Goal: Task Accomplishment & Management: Use online tool/utility

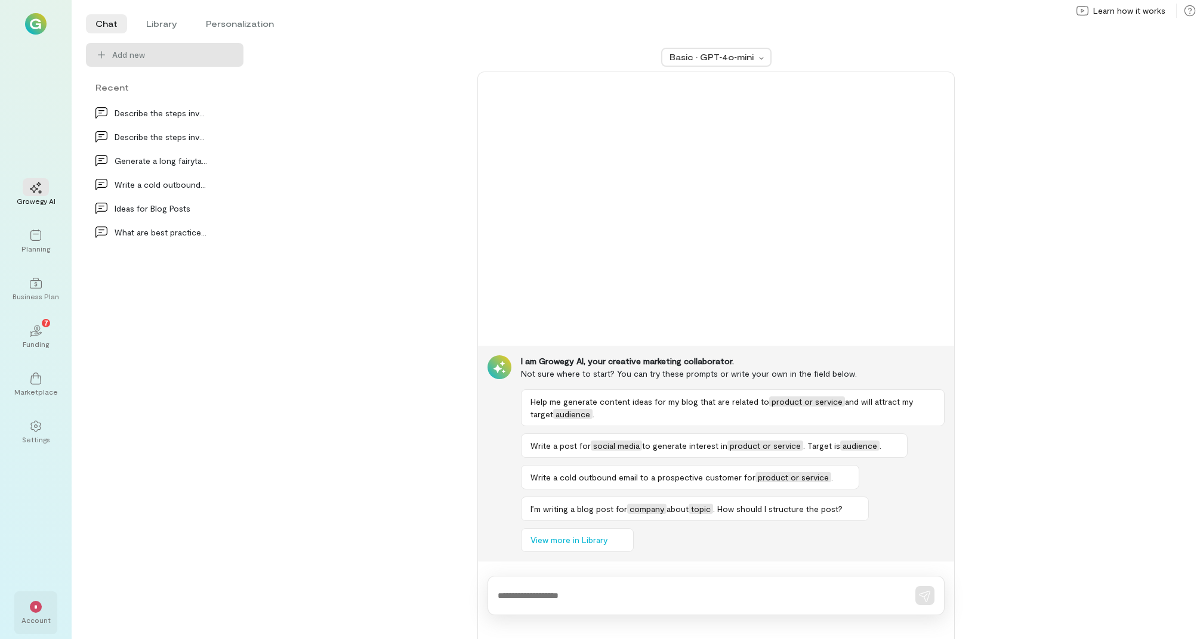
click at [23, 617] on div "Account" at bounding box center [35, 621] width 29 height 10
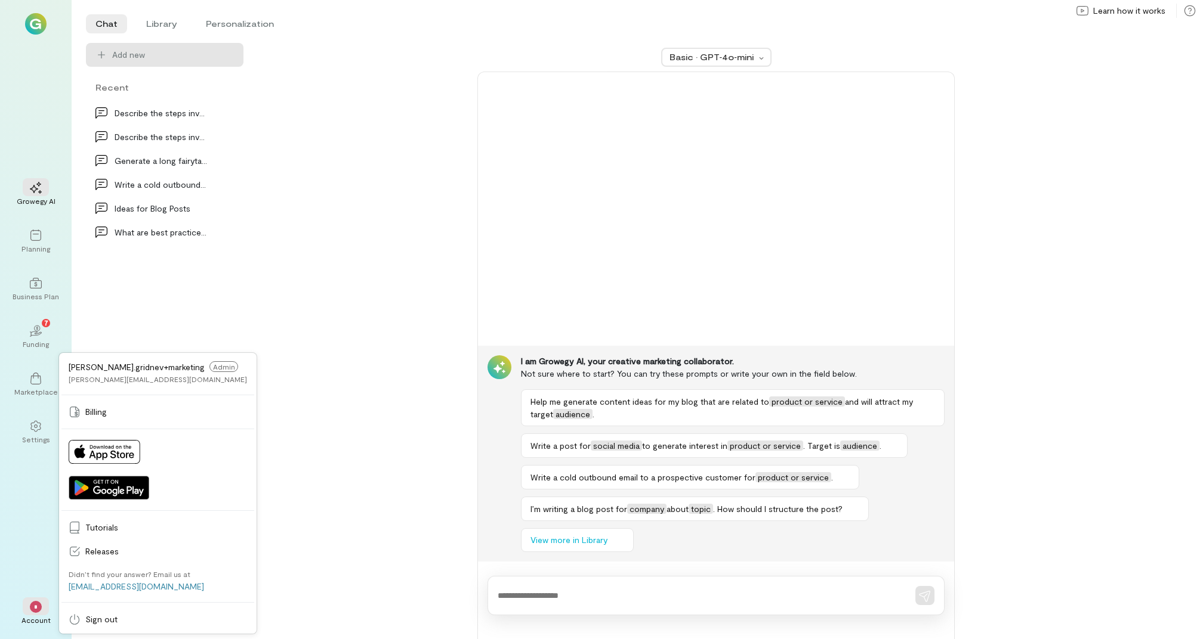
click at [354, 240] on div "Basic · GPT‑4o‑mini I am Growegy AI, your creative marketing collaborator. Not …" at bounding box center [716, 341] width 916 height 597
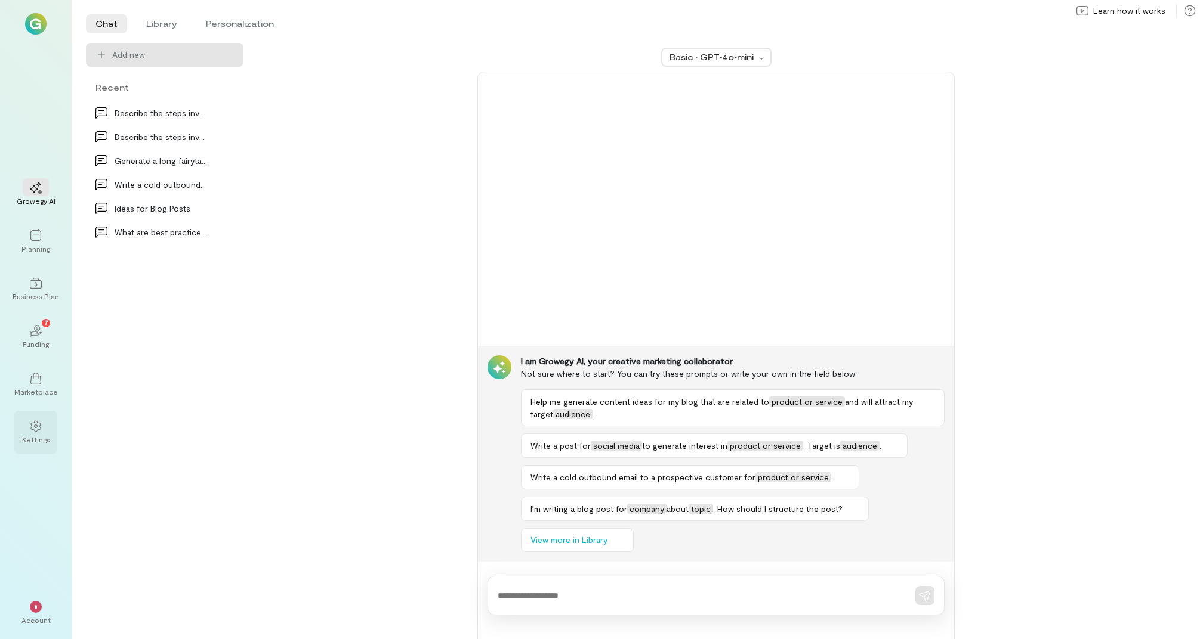
click at [41, 434] on div "Settings" at bounding box center [35, 432] width 43 height 43
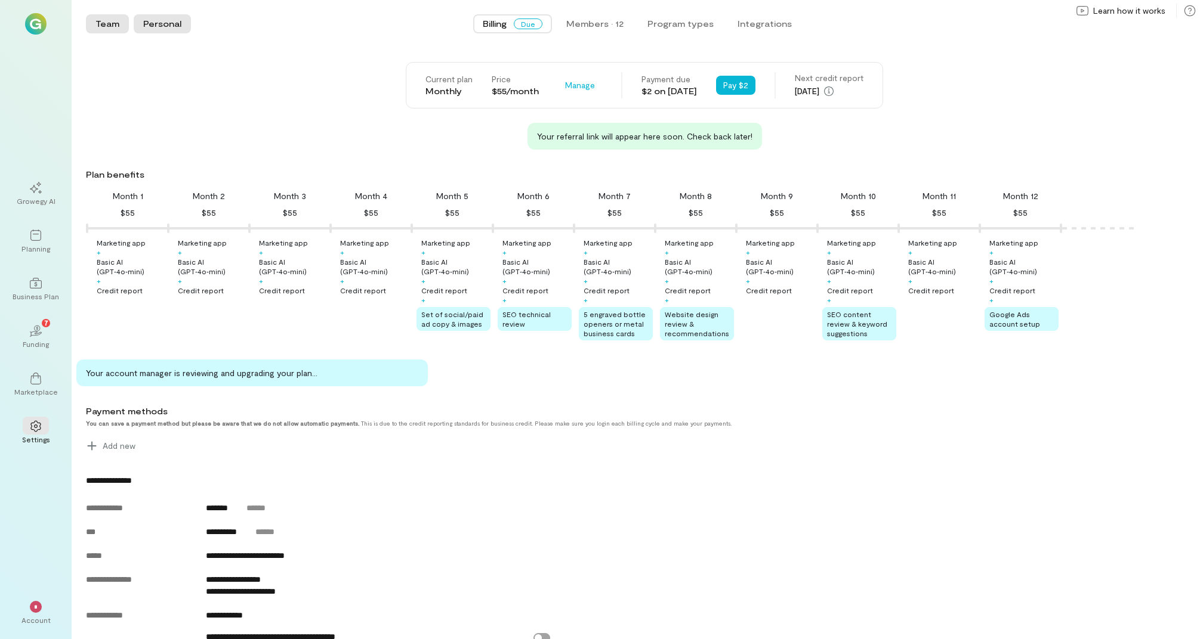
click at [171, 26] on button "Personal" at bounding box center [162, 23] width 57 height 19
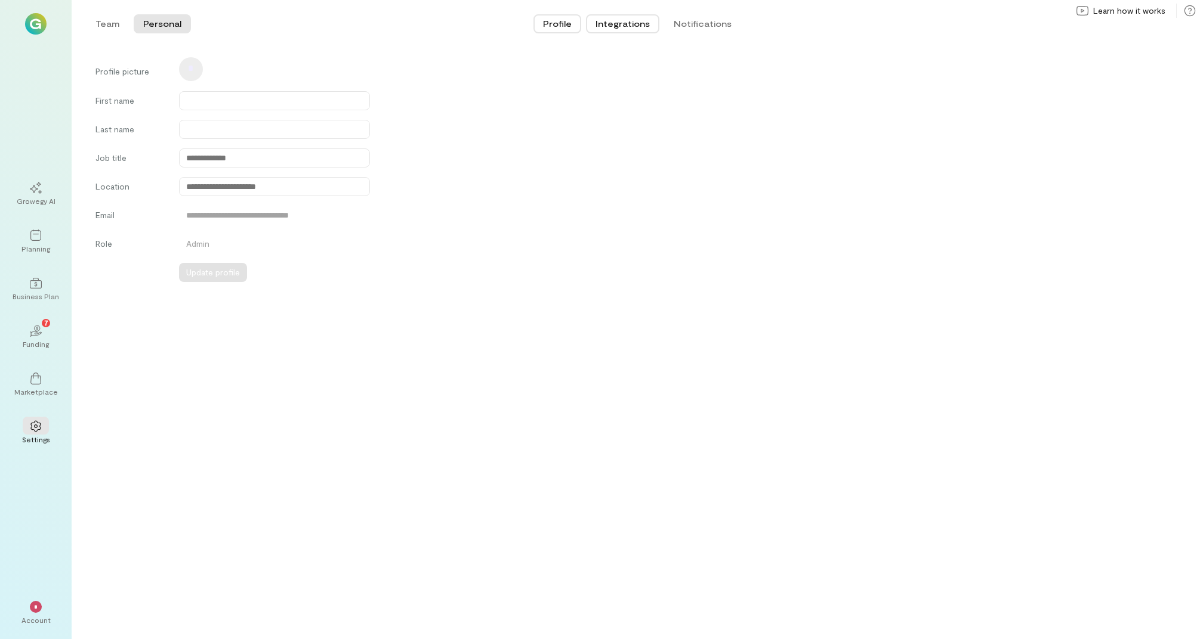
click at [628, 28] on button "Integrations" at bounding box center [622, 23] width 73 height 19
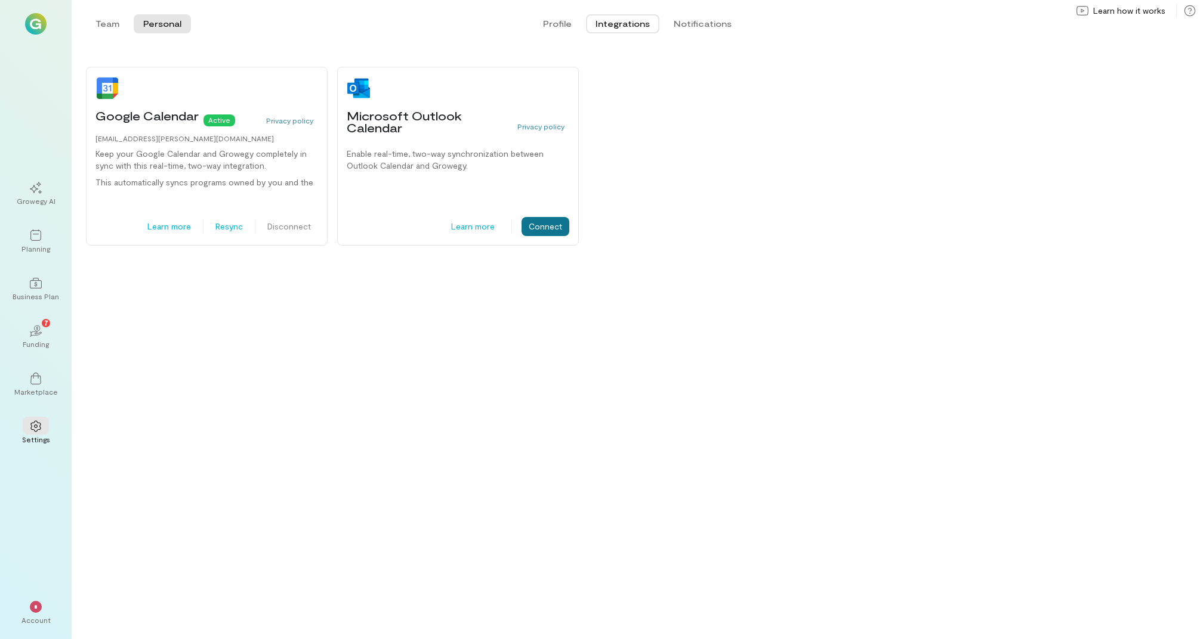
click at [540, 230] on button "Connect" at bounding box center [545, 226] width 48 height 19
click at [30, 244] on div "Planning" at bounding box center [35, 249] width 29 height 10
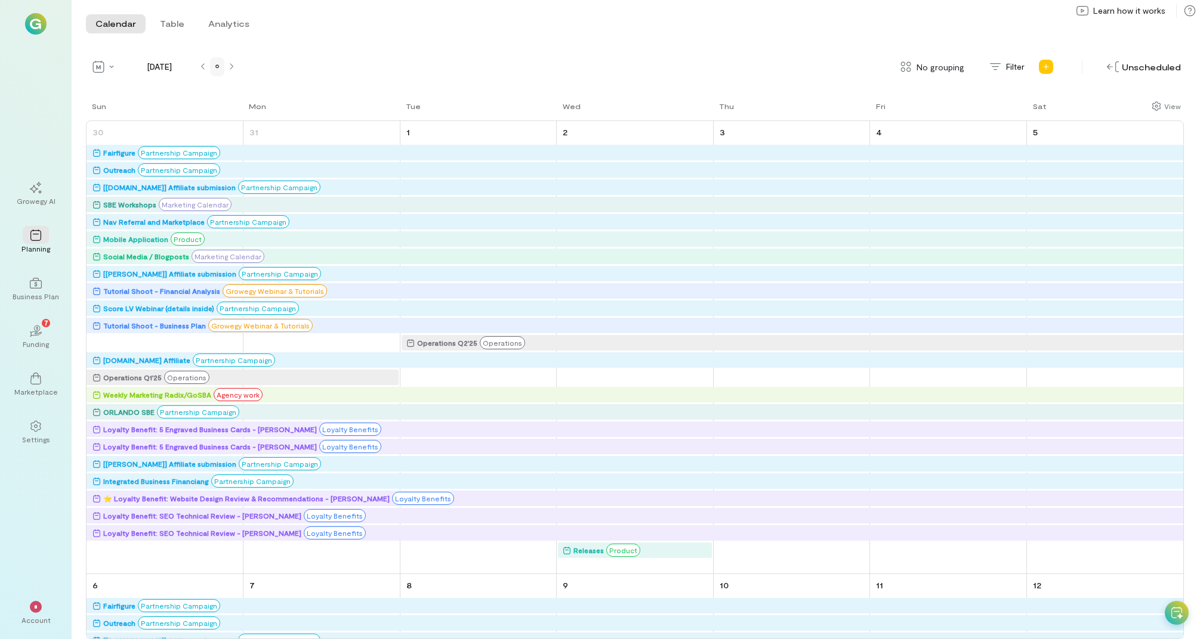
click at [212, 70] on div at bounding box center [217, 67] width 14 height 10
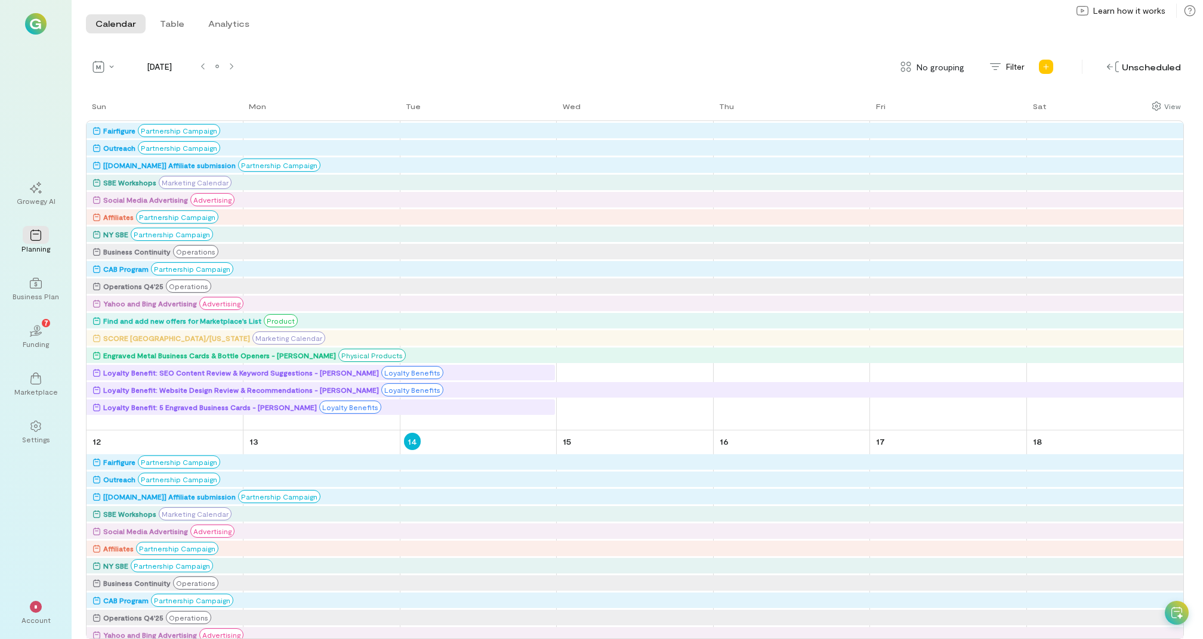
scroll to position [425, 0]
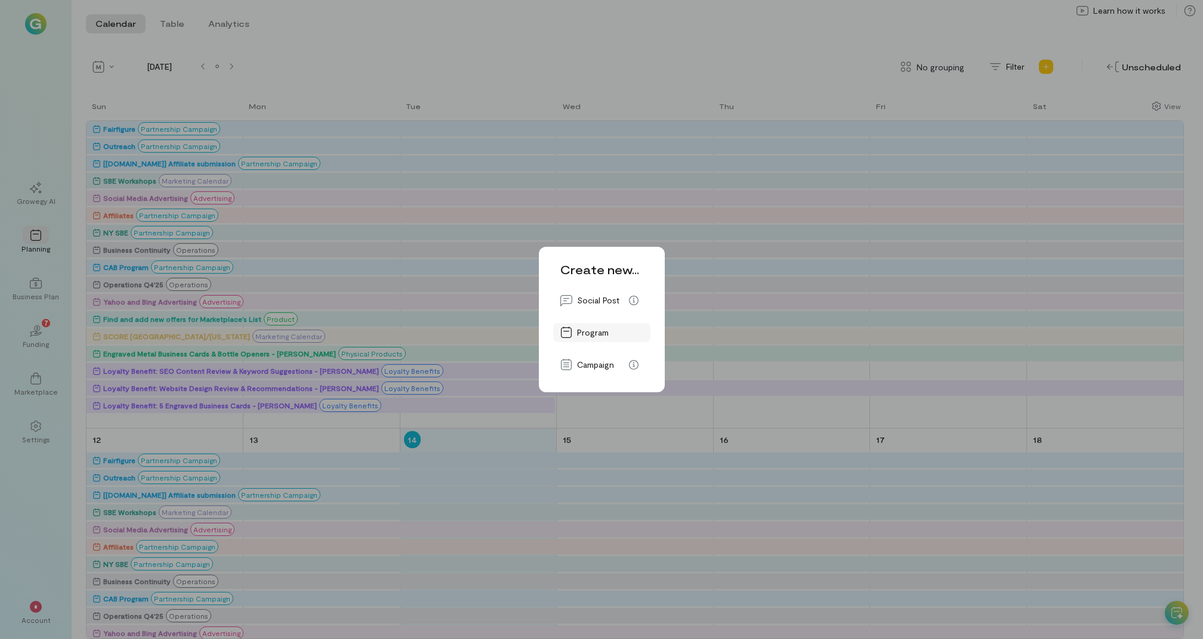
click at [593, 333] on span "Program" at bounding box center [610, 333] width 66 height 12
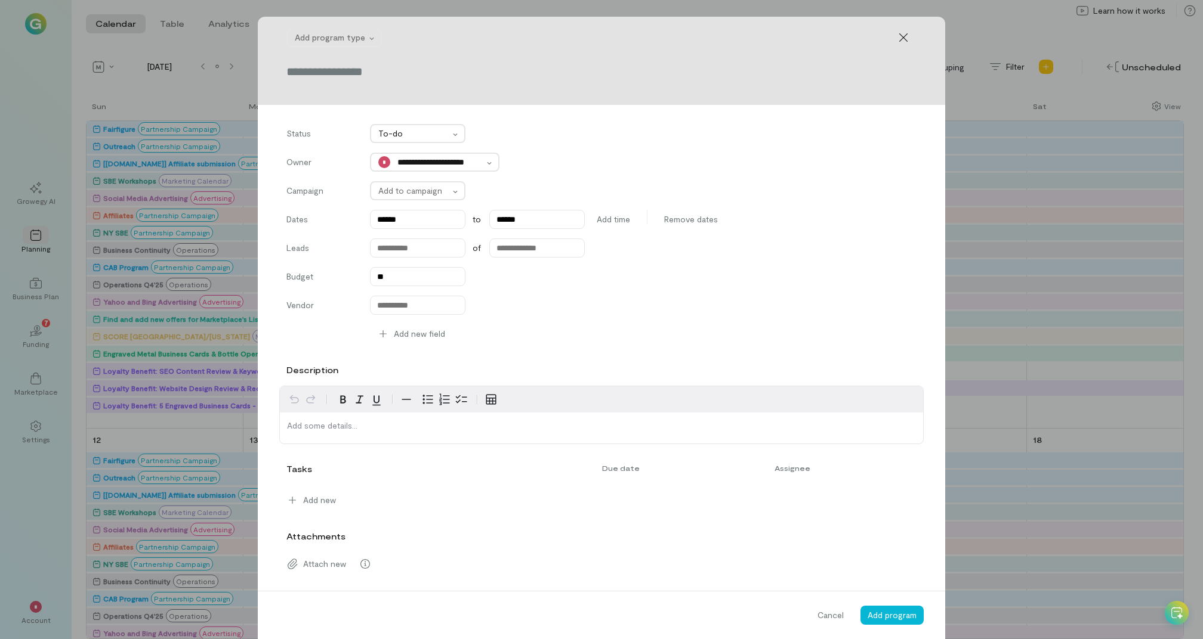
click at [392, 69] on input "text" at bounding box center [601, 71] width 630 height 17
type input "*********"
click at [317, 45] on div "Add program type" at bounding box center [327, 37] width 79 height 17
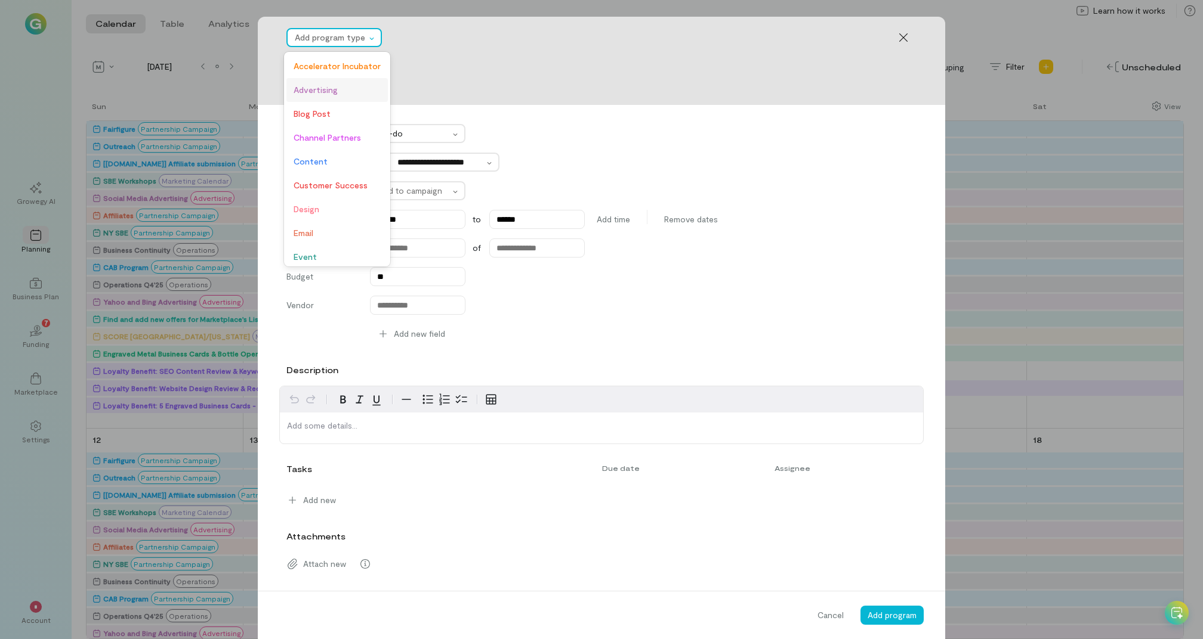
click at [323, 91] on span "Advertising" at bounding box center [336, 90] width 87 height 12
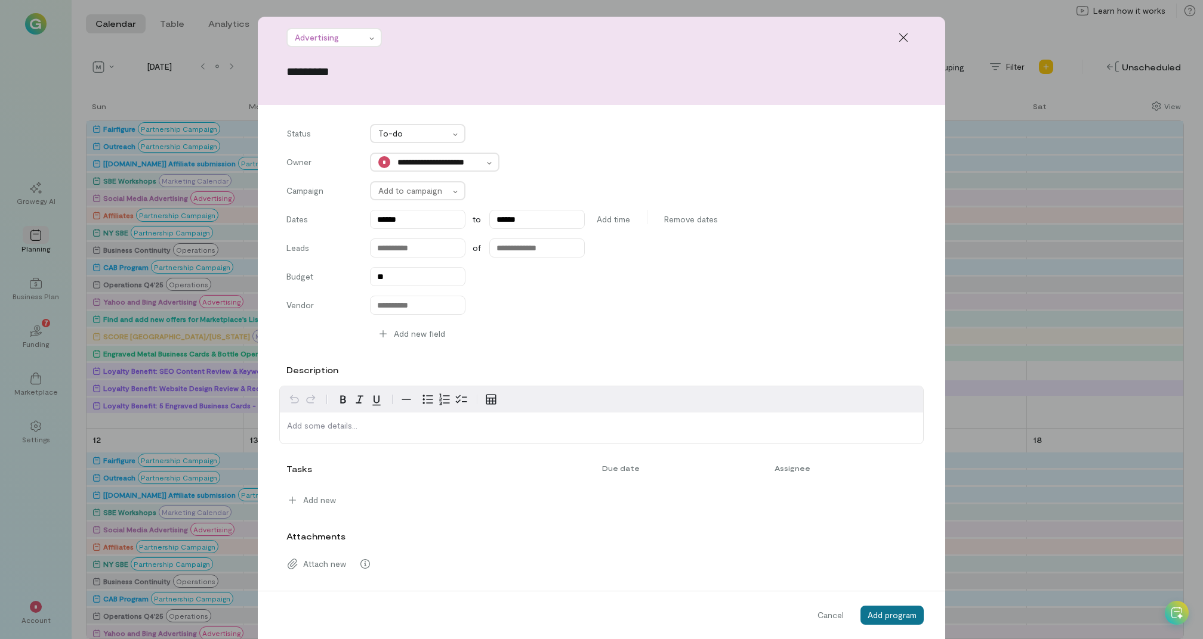
click at [898, 616] on span "Add program" at bounding box center [891, 615] width 49 height 10
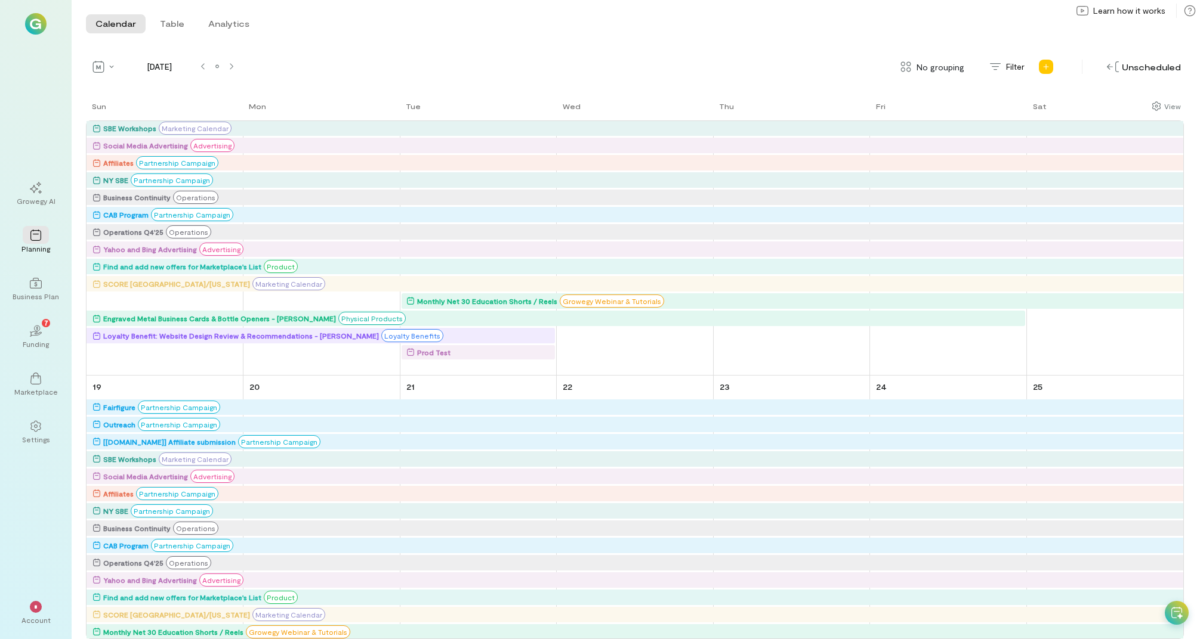
scroll to position [796, 0]
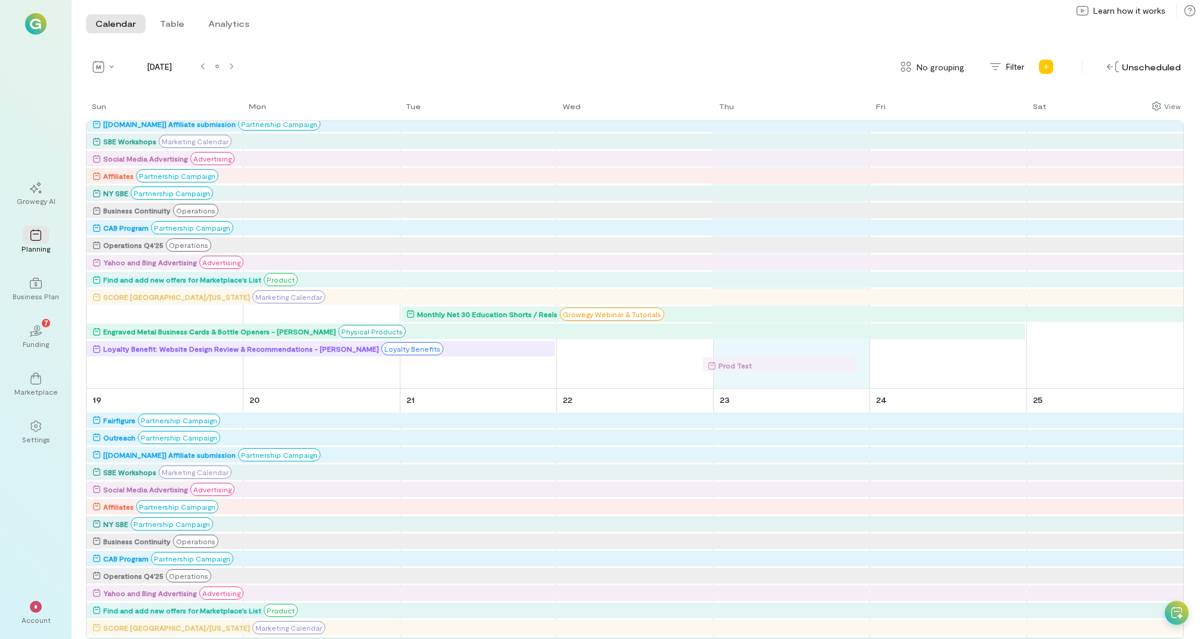
drag, startPoint x: 455, startPoint y: 364, endPoint x: 757, endPoint y: 361, distance: 301.8
click at [757, 361] on div "Sun Mon Tue Wed Thu Fri Sat 28 Fairfigure Partnership Campaign Outreach Partner…" at bounding box center [635, 369] width 1098 height 539
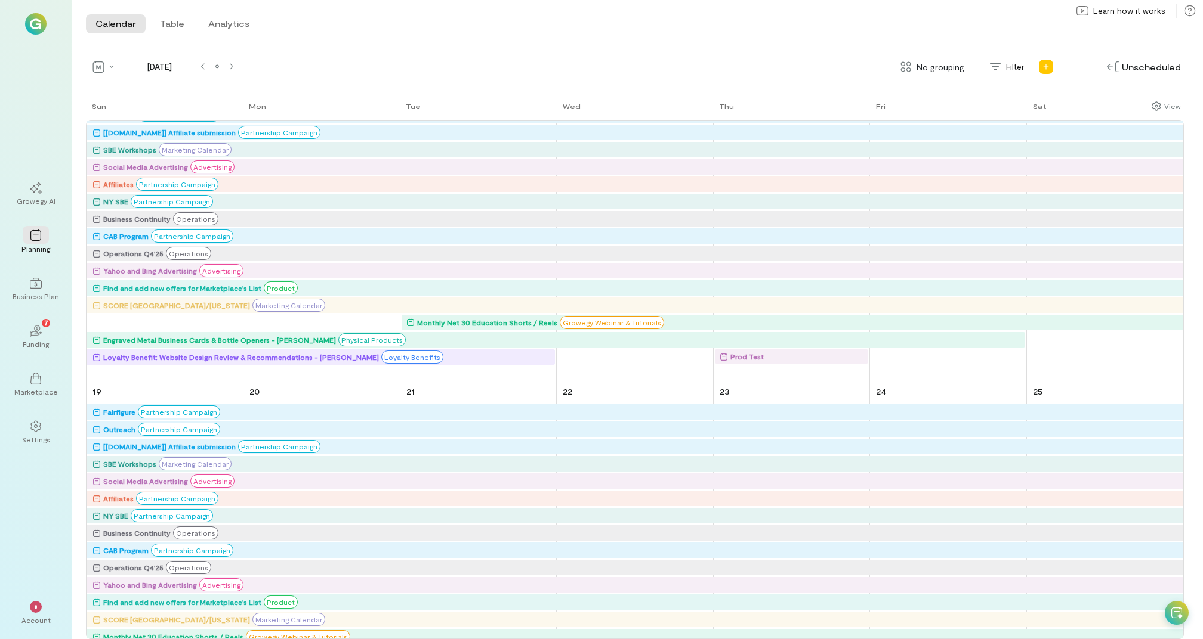
scroll to position [773, 0]
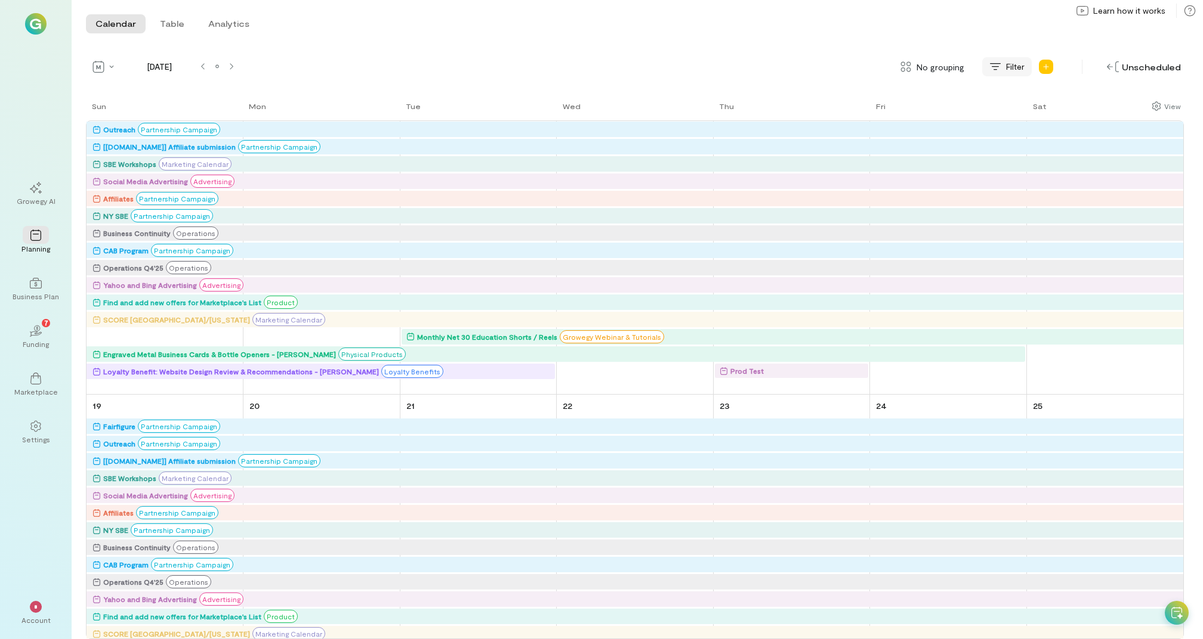
click at [995, 71] on icon at bounding box center [995, 67] width 12 height 12
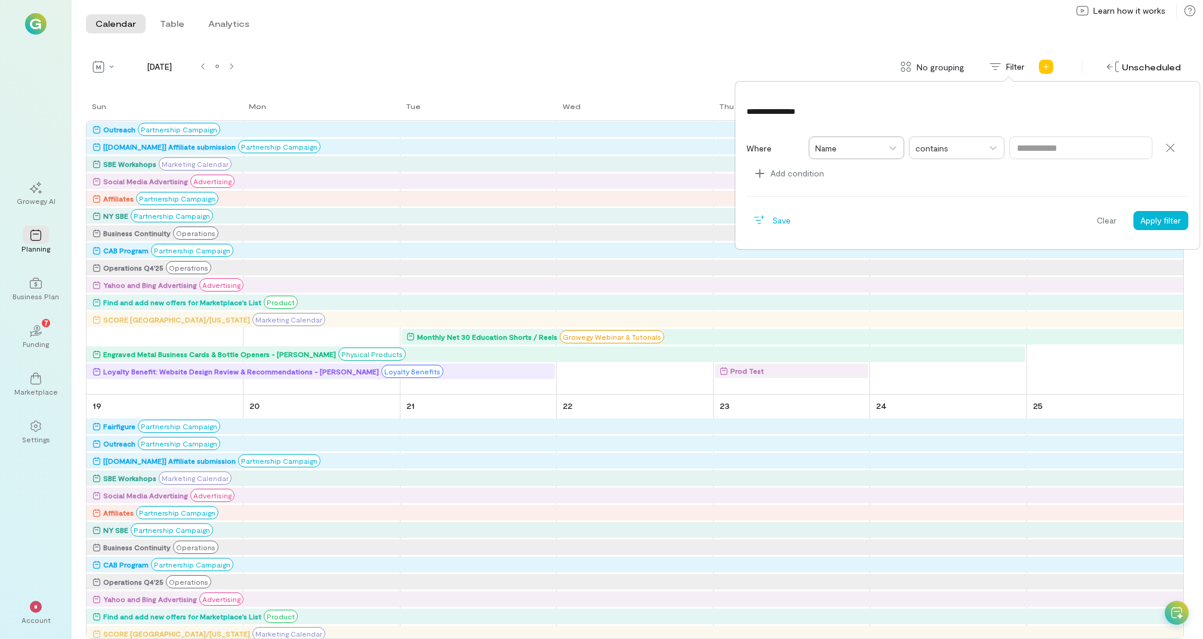
click at [847, 153] on div at bounding box center [845, 148] width 61 height 15
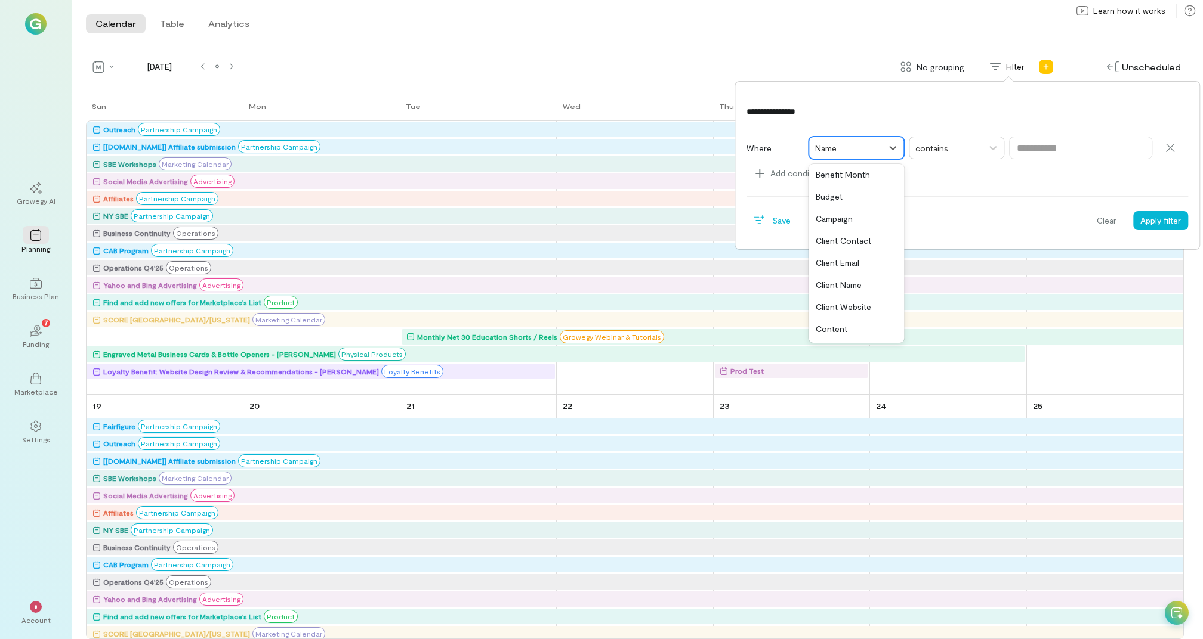
scroll to position [0, 0]
click at [1036, 144] on input "text" at bounding box center [1080, 148] width 143 height 23
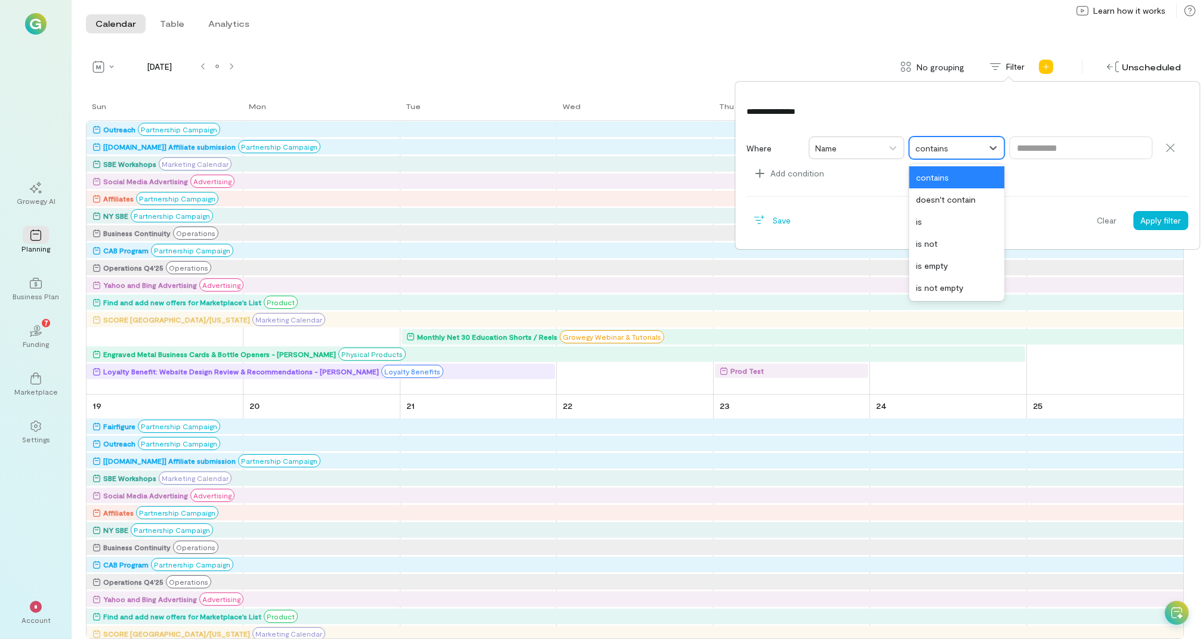
click at [949, 154] on div at bounding box center [945, 148] width 61 height 15
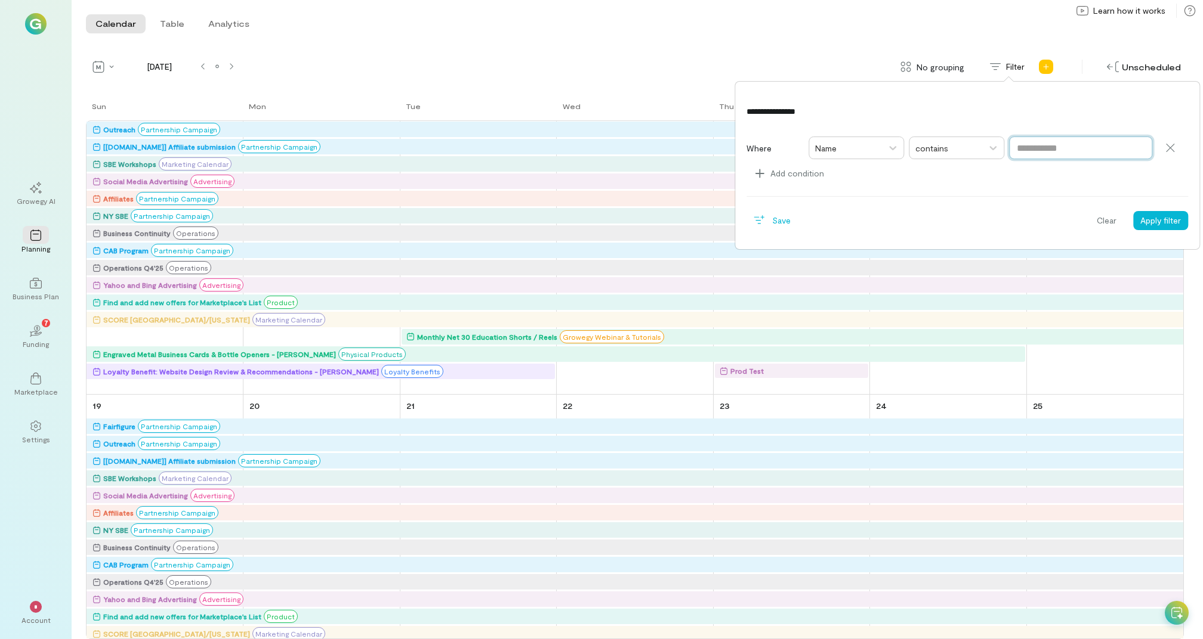
click at [1066, 139] on input "text" at bounding box center [1080, 148] width 143 height 23
type input "*"
type input "*********"
click at [1133, 211] on button "Apply filter" at bounding box center [1160, 220] width 55 height 19
